Goal: Navigation & Orientation: Find specific page/section

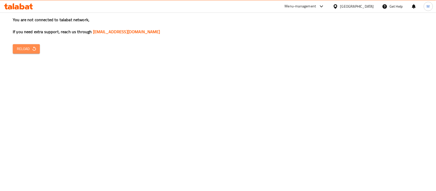
click at [23, 51] on span "Reload" at bounding box center [26, 49] width 19 height 6
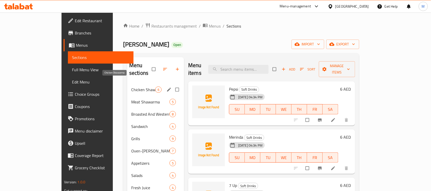
click at [131, 87] on span "Chicken Shawarma" at bounding box center [143, 90] width 24 height 6
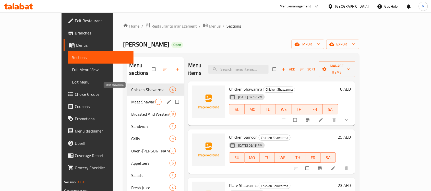
click at [131, 99] on span "Meat Shawarma" at bounding box center [143, 102] width 24 height 6
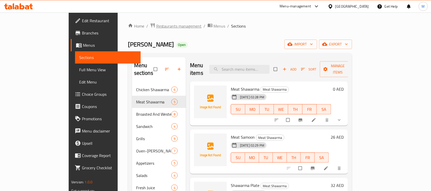
click at [156, 27] on span "Restaurants management" at bounding box center [178, 26] width 45 height 6
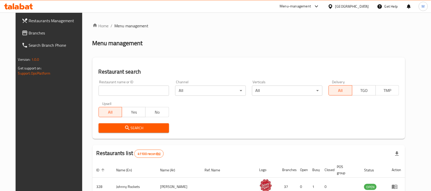
click at [29, 31] on span "Branches" at bounding box center [56, 33] width 55 height 6
